Goal: Transaction & Acquisition: Purchase product/service

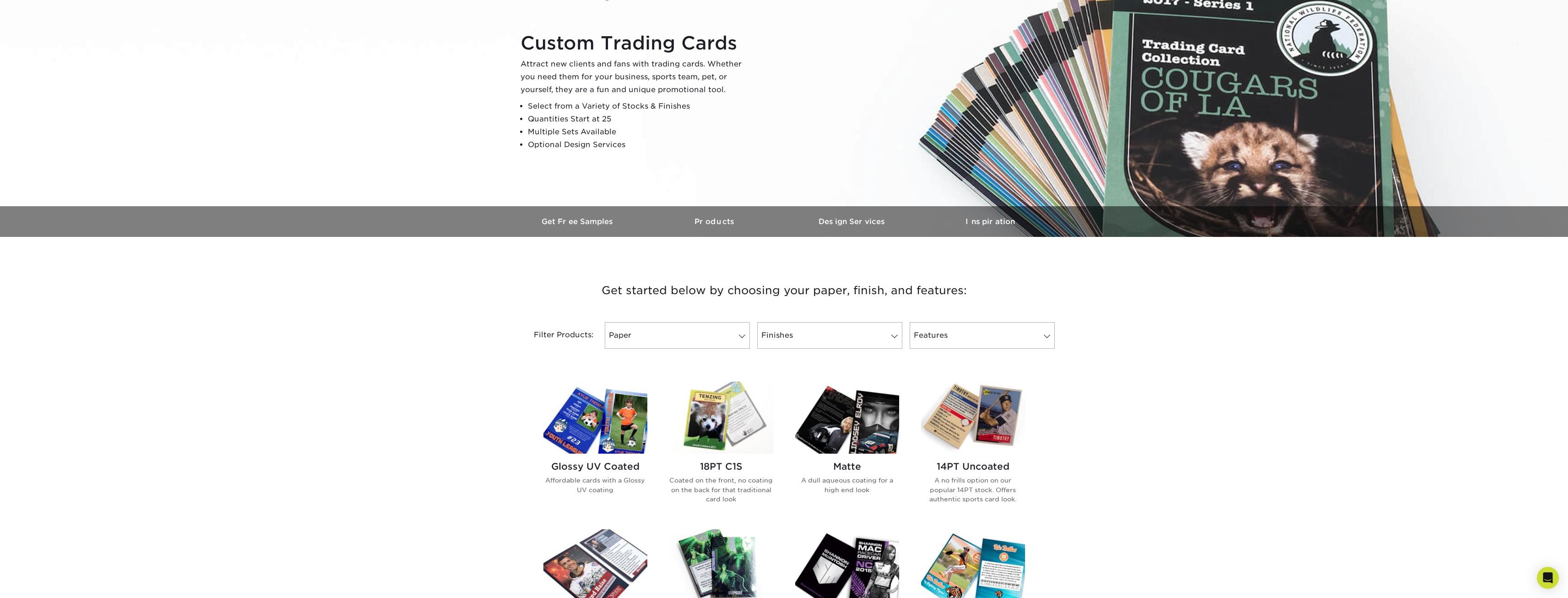
scroll to position [138, 0]
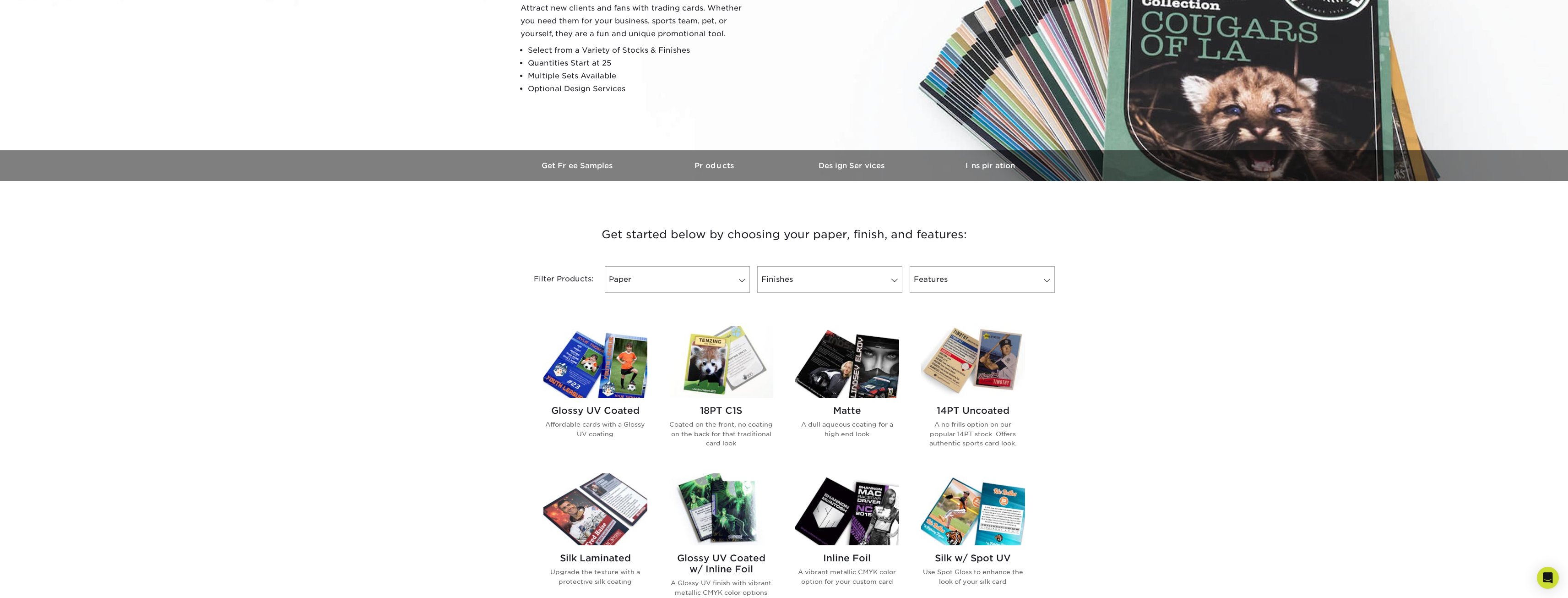
click at [619, 378] on img at bounding box center [595, 362] width 104 height 72
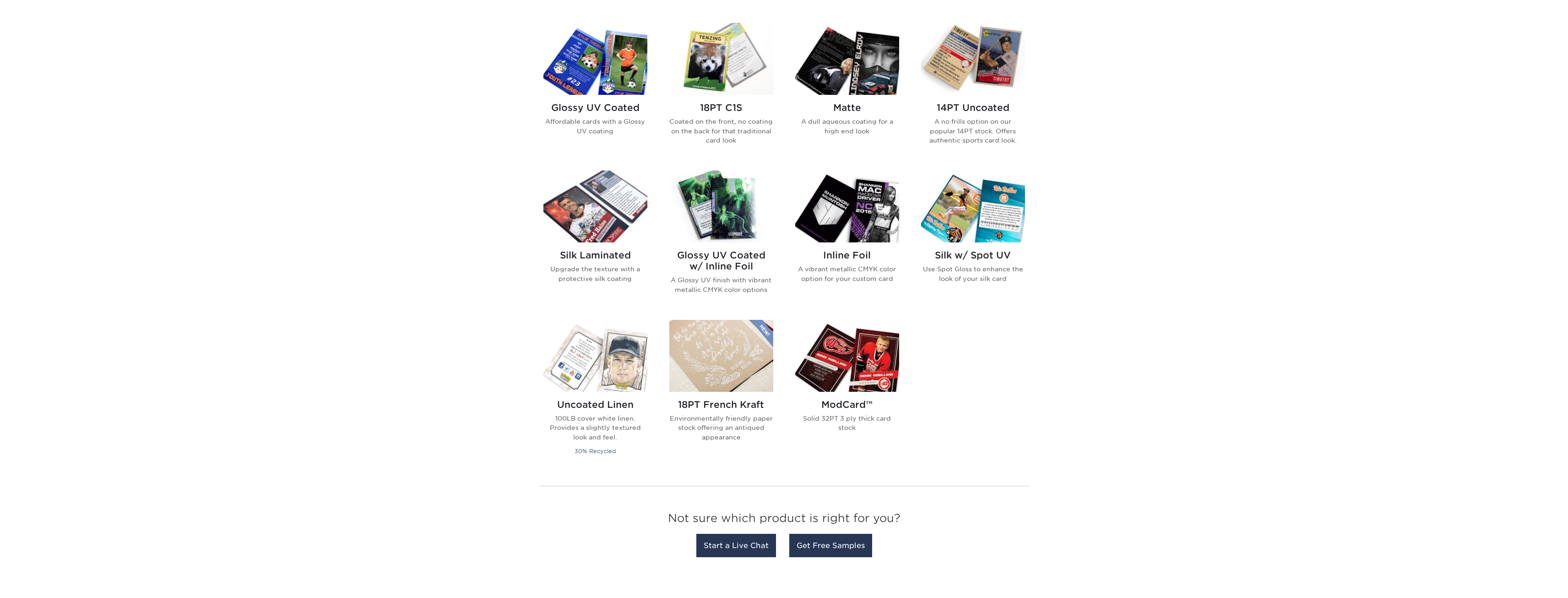
scroll to position [458, 0]
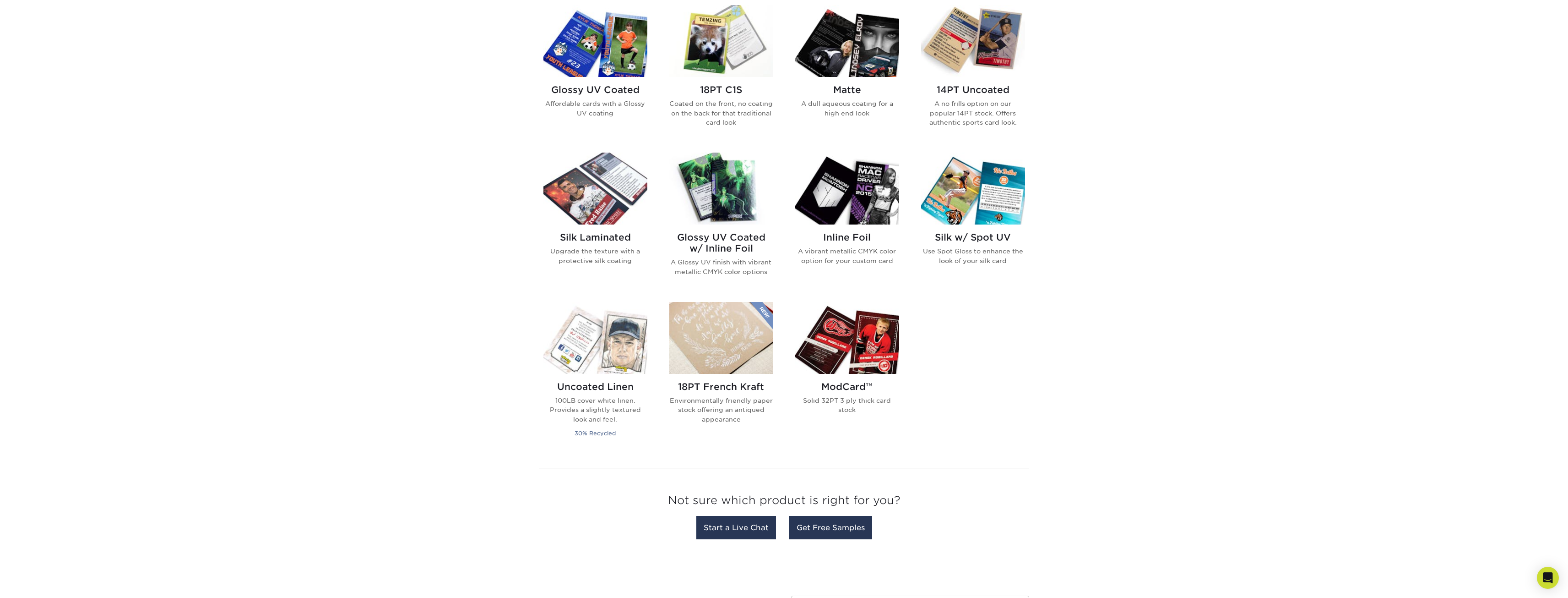
click at [724, 185] on img at bounding box center [721, 188] width 104 height 72
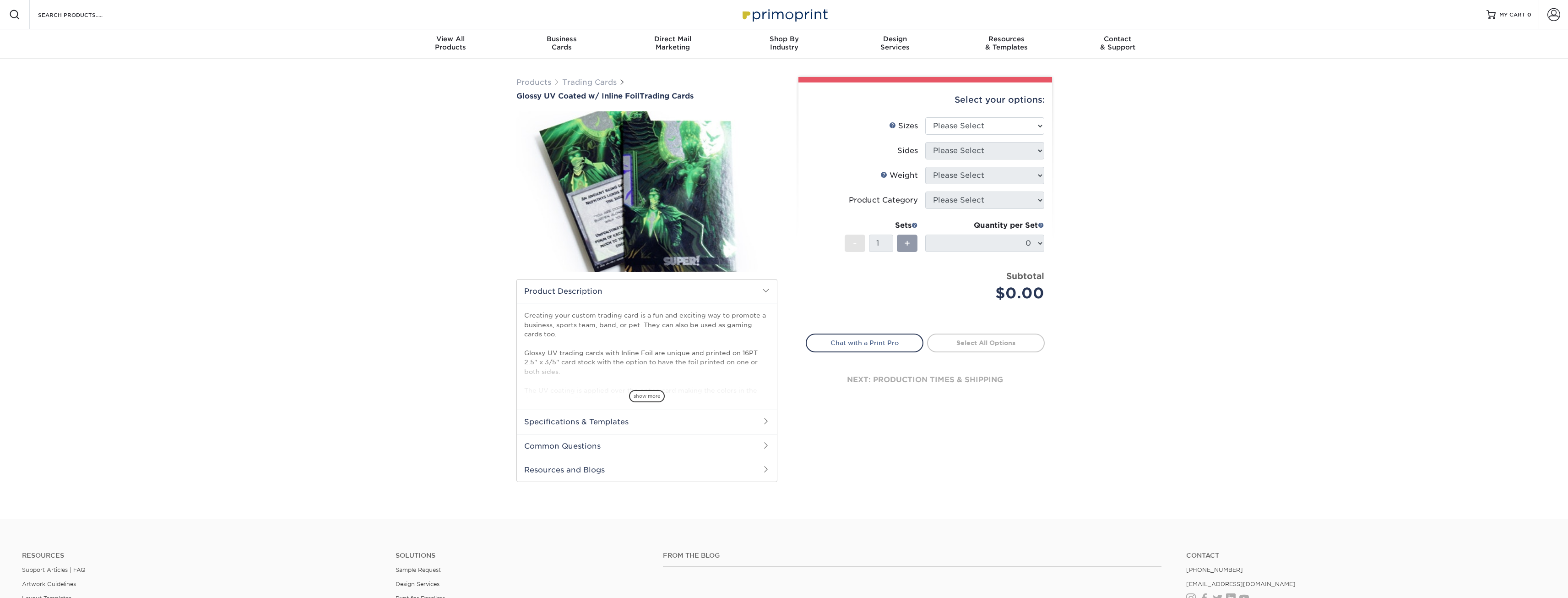
click at [646, 217] on img at bounding box center [646, 191] width 261 height 180
click at [647, 402] on span "show more" at bounding box center [646, 396] width 36 height 12
click at [666, 230] on img at bounding box center [646, 191] width 261 height 180
click at [982, 127] on select "Please Select 2.5" x 3.5"" at bounding box center [985, 126] width 119 height 18
